Goal: Task Accomplishment & Management: Complete application form

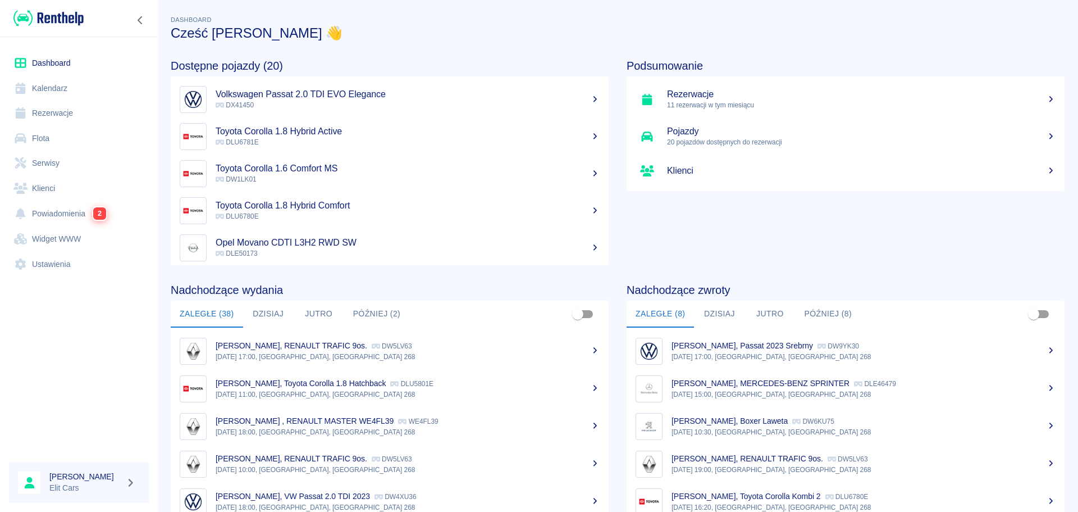
click at [46, 110] on link "Rezerwacje" at bounding box center [79, 113] width 140 height 25
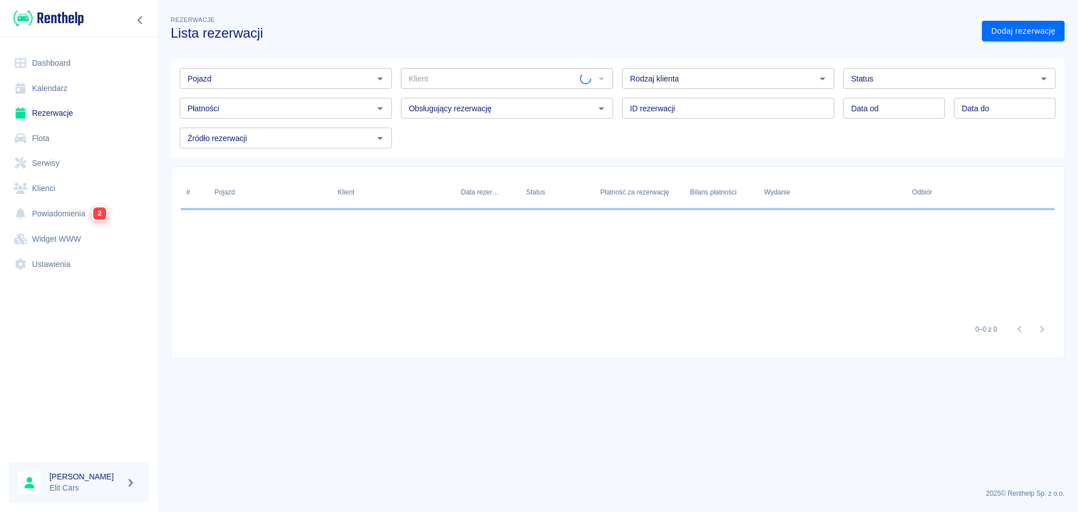
click at [212, 80] on input "Pojazd" at bounding box center [276, 78] width 187 height 14
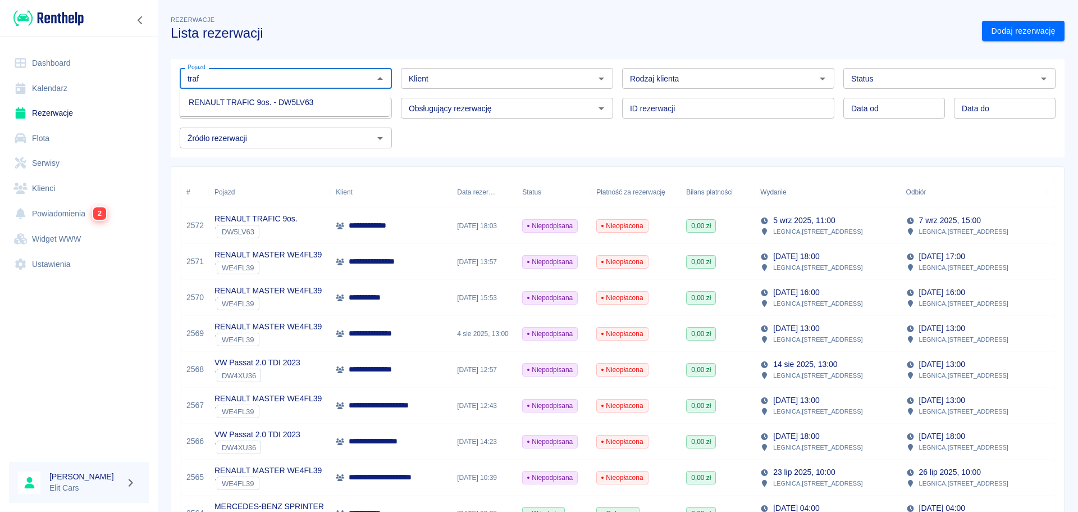
click at [226, 98] on li "RENAULT TRAFIC 9os. - DW5LV63" at bounding box center [285, 102] width 210 height 19
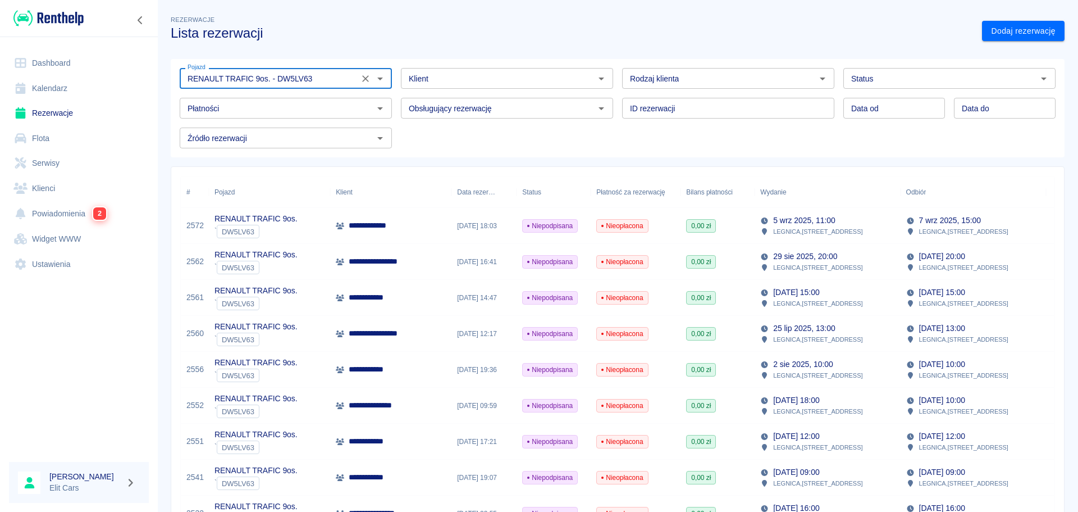
type input "RENAULT TRAFIC 9os. - DW5LV63"
type input "DD.MM.YYYY"
click at [864, 105] on div "Data od DD.MM.YYYY Data od" at bounding box center [894, 108] width 102 height 21
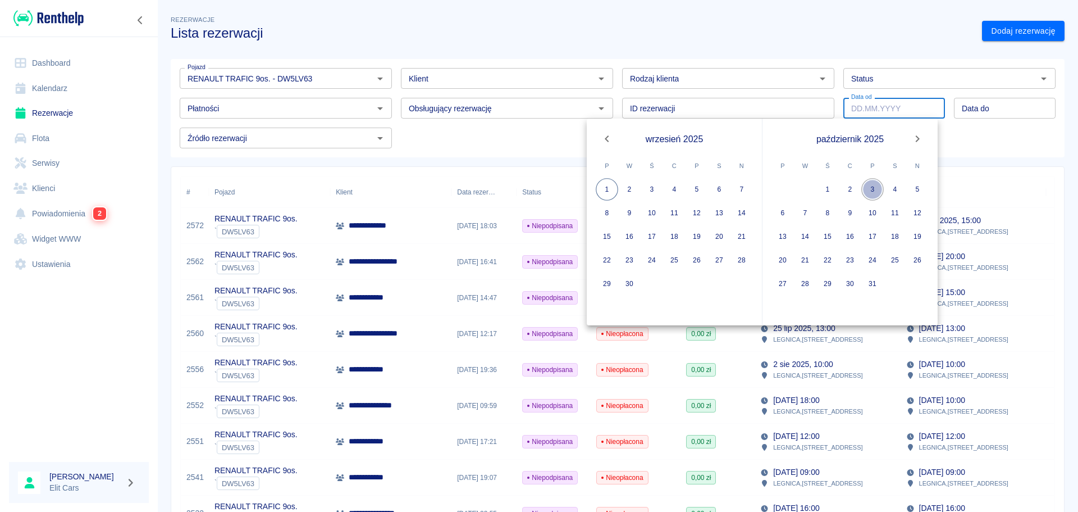
click at [874, 188] on button "3" at bounding box center [872, 189] width 22 height 22
type input "[DATE]"
type input "DD.MM.YYYY"
click at [784, 212] on button "6" at bounding box center [783, 213] width 22 height 22
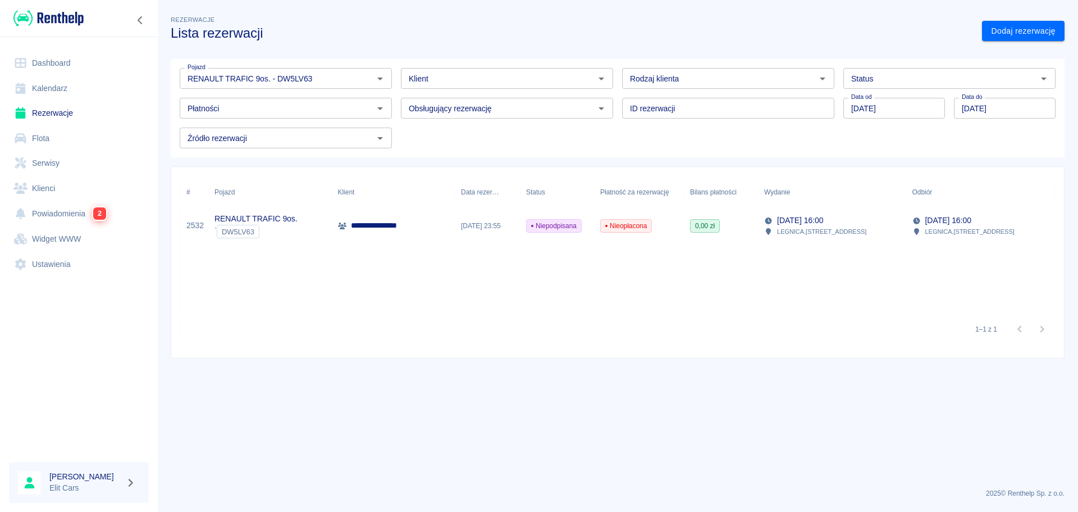
click at [742, 326] on div "1–1 z 1" at bounding box center [618, 329] width 874 height 30
click at [1019, 107] on input "[DATE]" at bounding box center [1005, 108] width 102 height 21
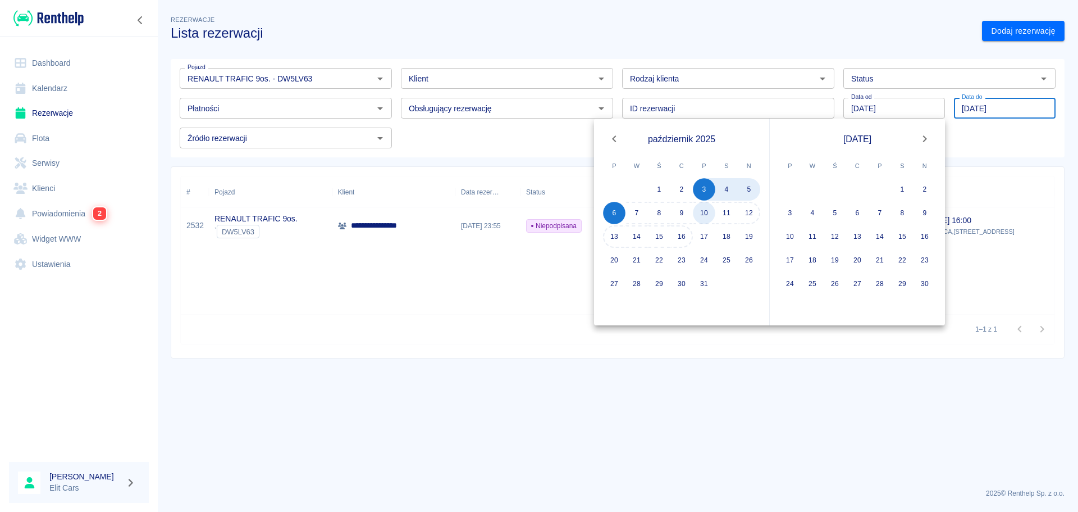
click at [699, 217] on button "10" at bounding box center [704, 213] width 22 height 22
type input "[DATE]"
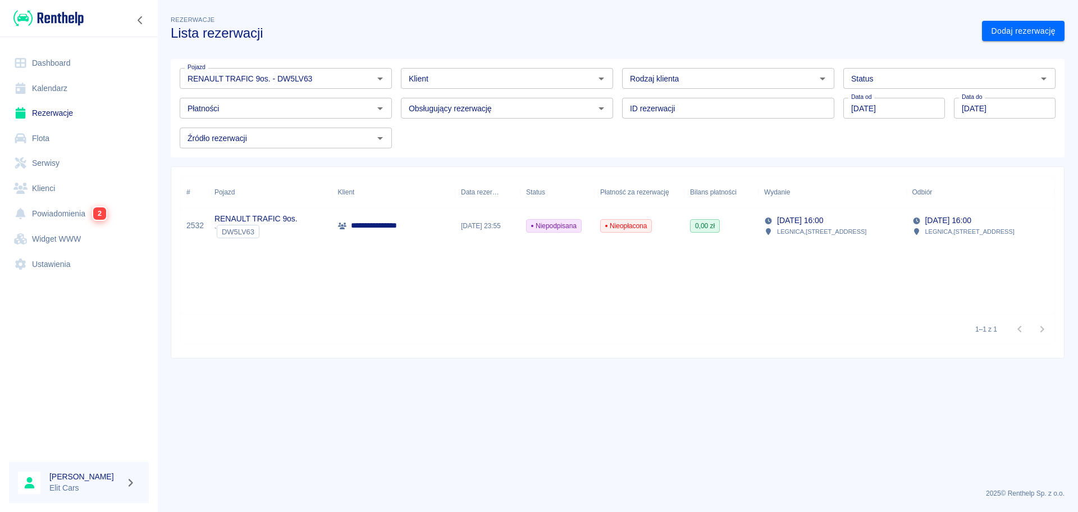
click at [533, 378] on main "**********" at bounding box center [617, 245] width 921 height 465
click at [743, 433] on main "**********" at bounding box center [617, 245] width 921 height 465
click at [1011, 108] on input "[DATE]" at bounding box center [1005, 108] width 102 height 21
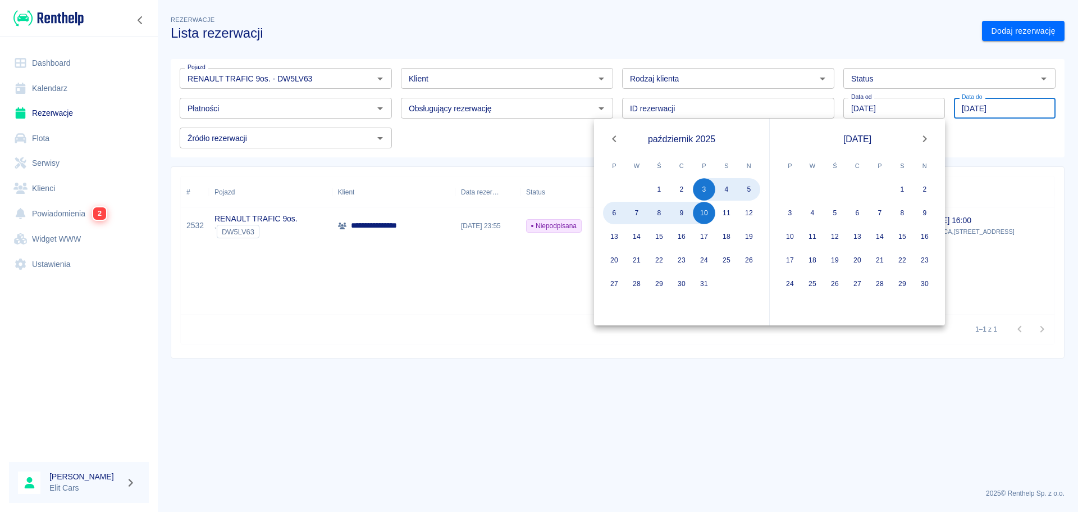
click at [1011, 108] on input "[DATE]" at bounding box center [1005, 108] width 102 height 21
click at [1006, 137] on div "Pojazd RENAULT TRAFIC 9os. - DW5LV63 Pojazd Klient Klient Rodzaj klienta Rodzaj…" at bounding box center [613, 103] width 885 height 89
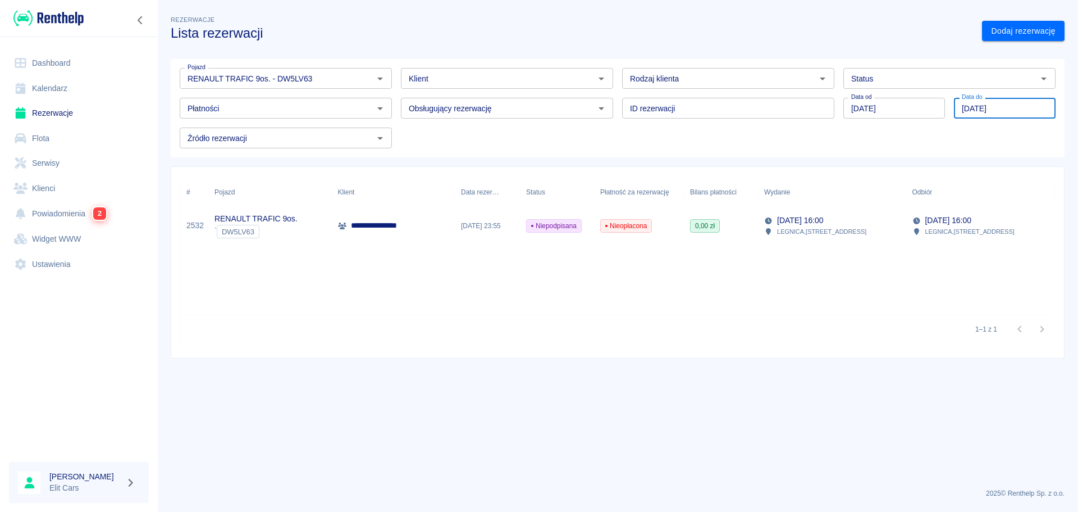
drag, startPoint x: 1035, startPoint y: 112, endPoint x: 981, endPoint y: 111, distance: 54.5
click at [980, 111] on input "[DATE]" at bounding box center [1005, 108] width 102 height 21
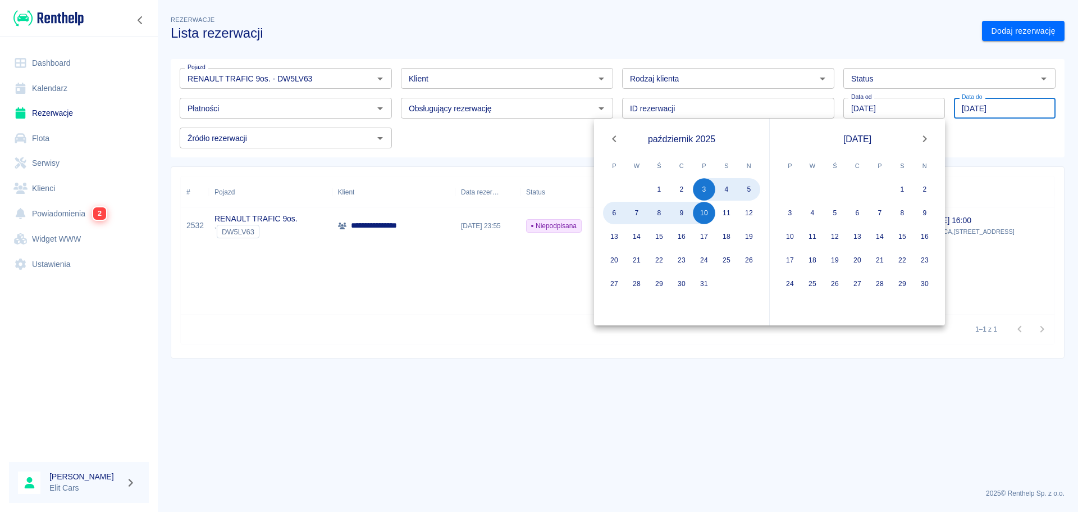
click at [1016, 110] on input "[DATE]" at bounding box center [1005, 108] width 102 height 21
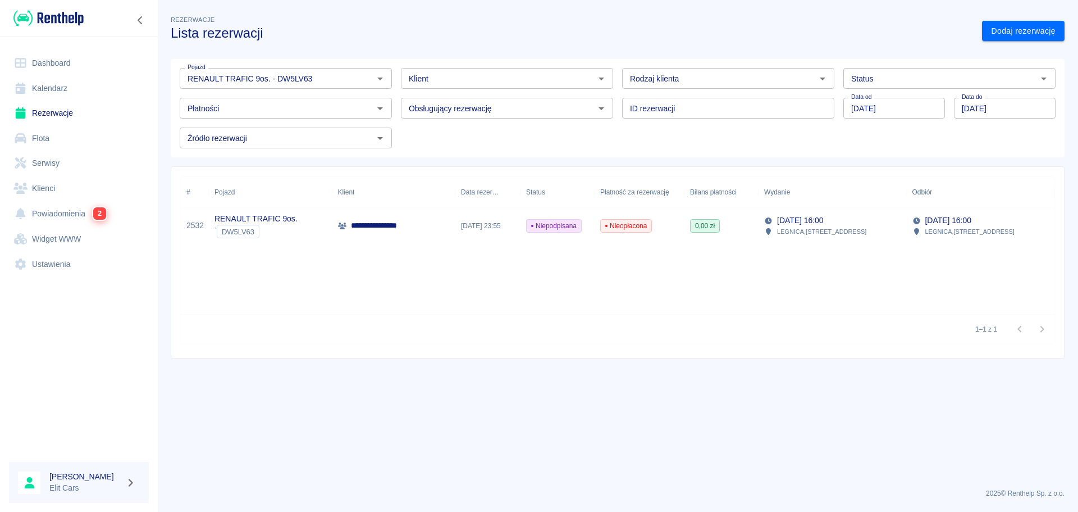
click at [1014, 158] on div "**********" at bounding box center [613, 257] width 903 height 201
click at [39, 52] on link "Dashboard" at bounding box center [79, 63] width 140 height 25
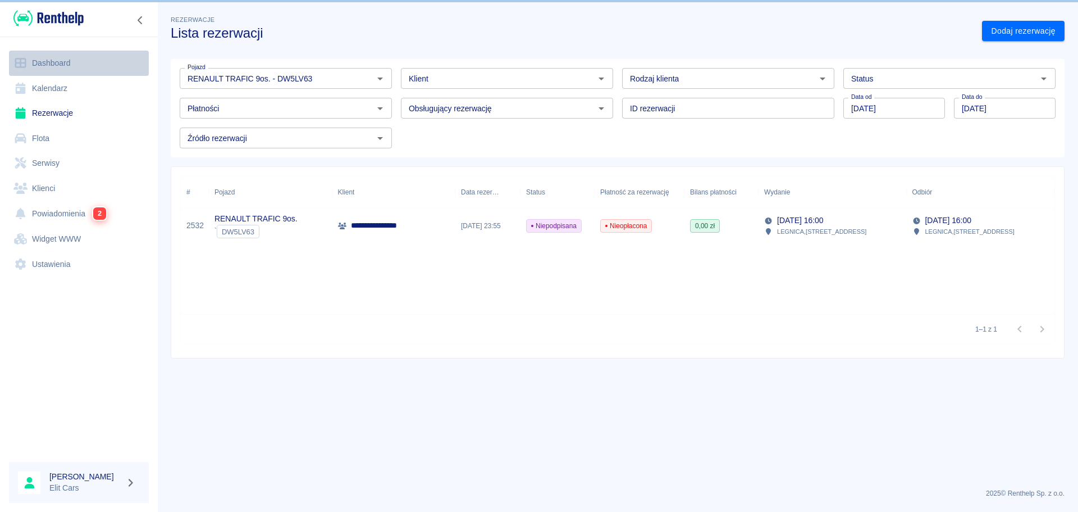
click at [40, 58] on link "Dashboard" at bounding box center [79, 63] width 140 height 25
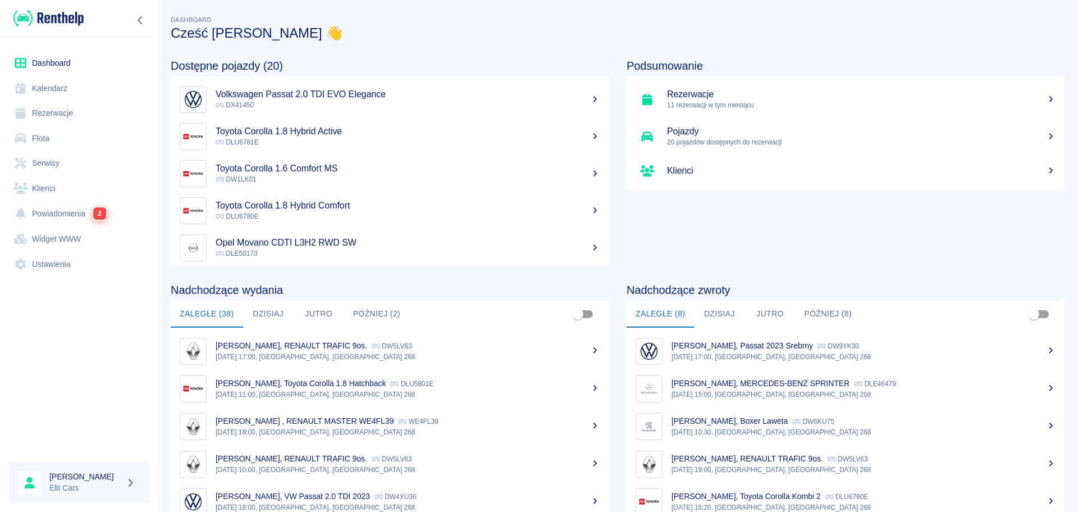
click at [49, 65] on link "Dashboard" at bounding box center [79, 63] width 140 height 25
click at [31, 113] on link "Rezerwacje" at bounding box center [79, 113] width 140 height 25
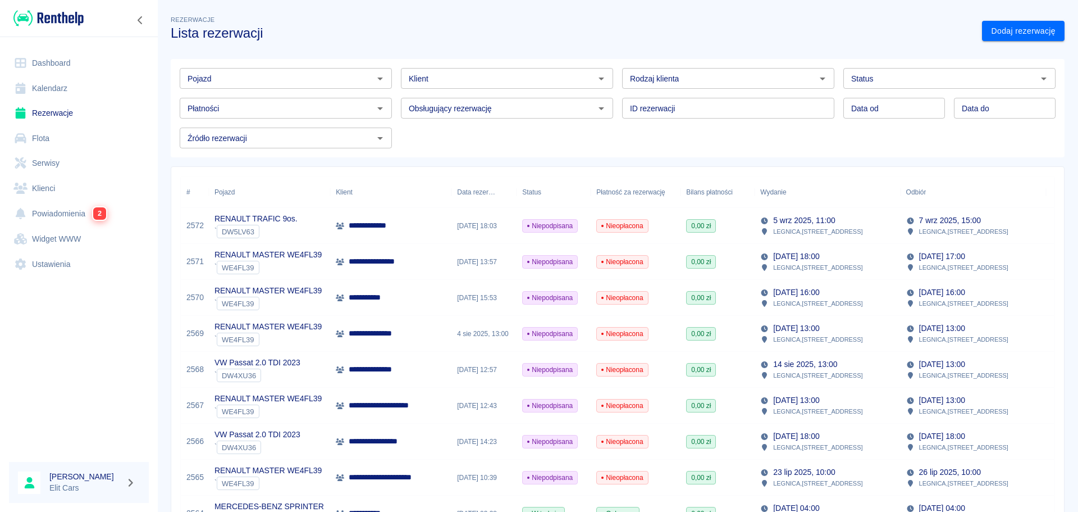
type input "DD.MM.YYYY"
click at [896, 109] on input "DD.MM.YYYY" at bounding box center [894, 108] width 102 height 21
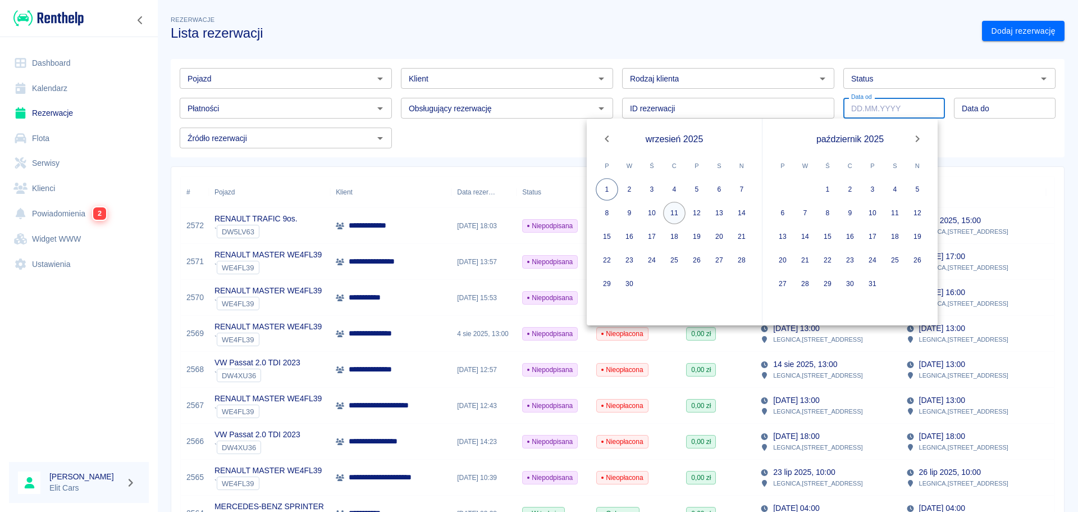
click at [673, 216] on button "11" at bounding box center [674, 213] width 22 height 22
type input "[DATE]"
type input "DD.MM.YYYY"
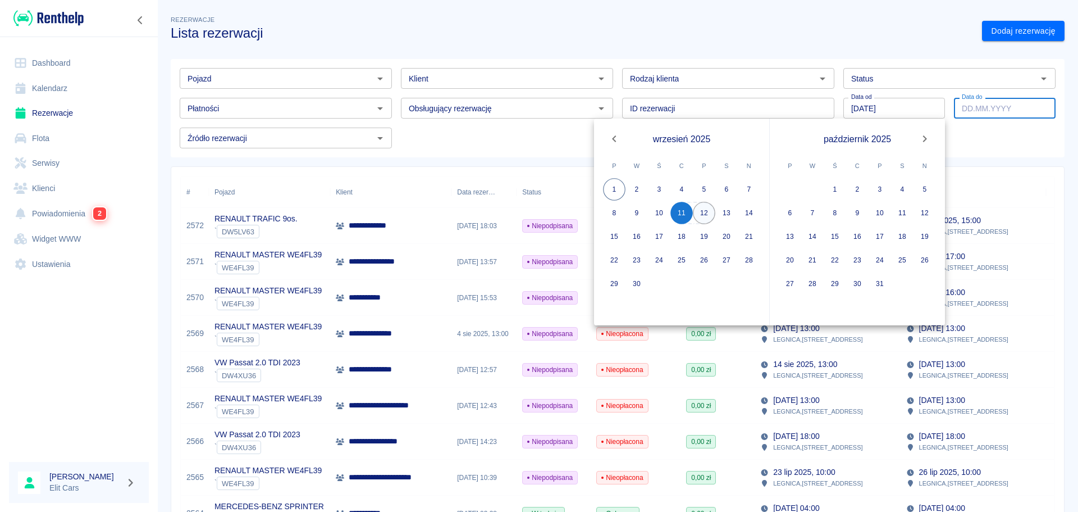
click at [705, 209] on button "12" at bounding box center [704, 213] width 22 height 22
type input "[DATE]"
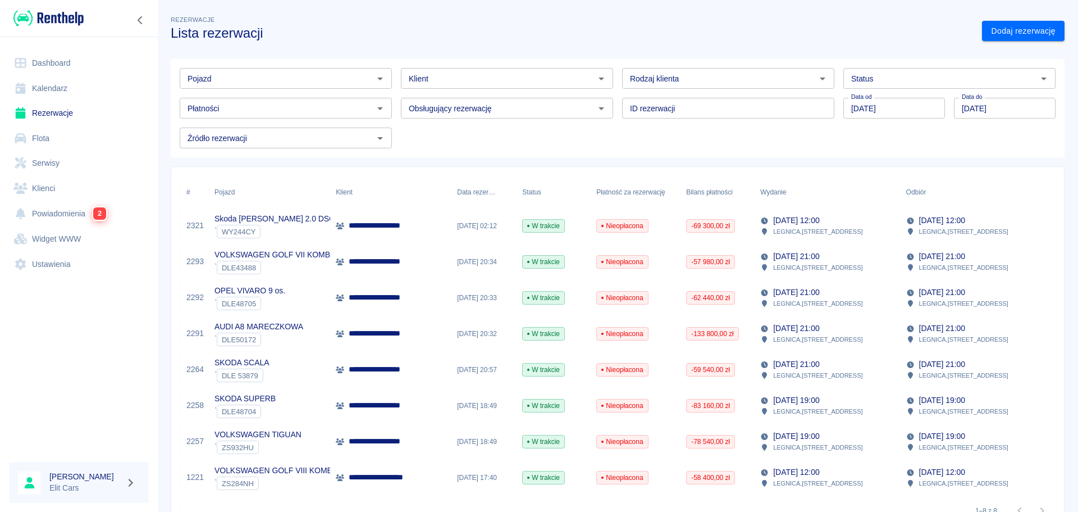
click at [339, 78] on input "Pojazd" at bounding box center [276, 78] width 187 height 14
click at [296, 107] on li "RENAULT MASTER WE4FL39 - WE4FL39" at bounding box center [285, 102] width 210 height 19
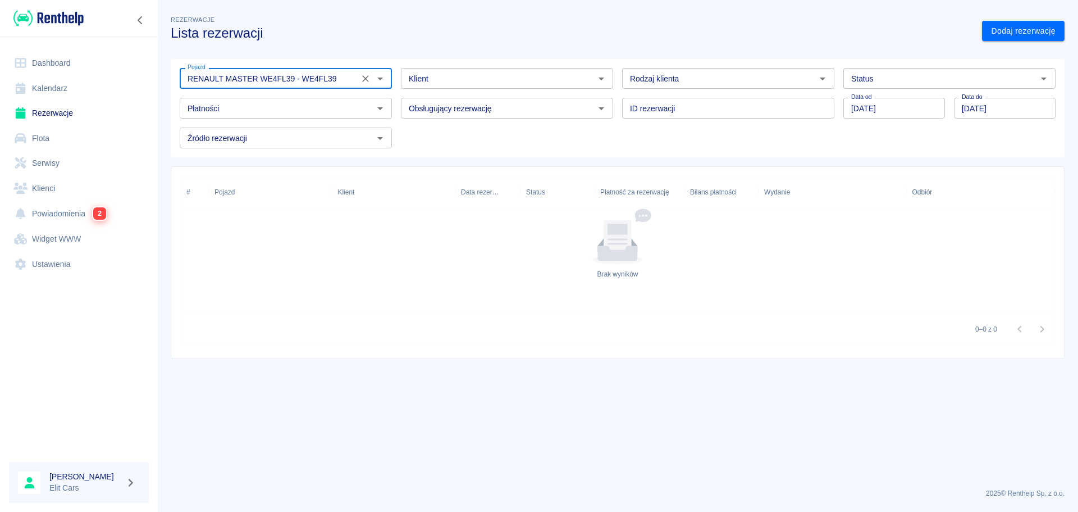
type input "RENAULT MASTER WE4FL39 - WE4FL39"
